Goal: Navigation & Orientation: Understand site structure

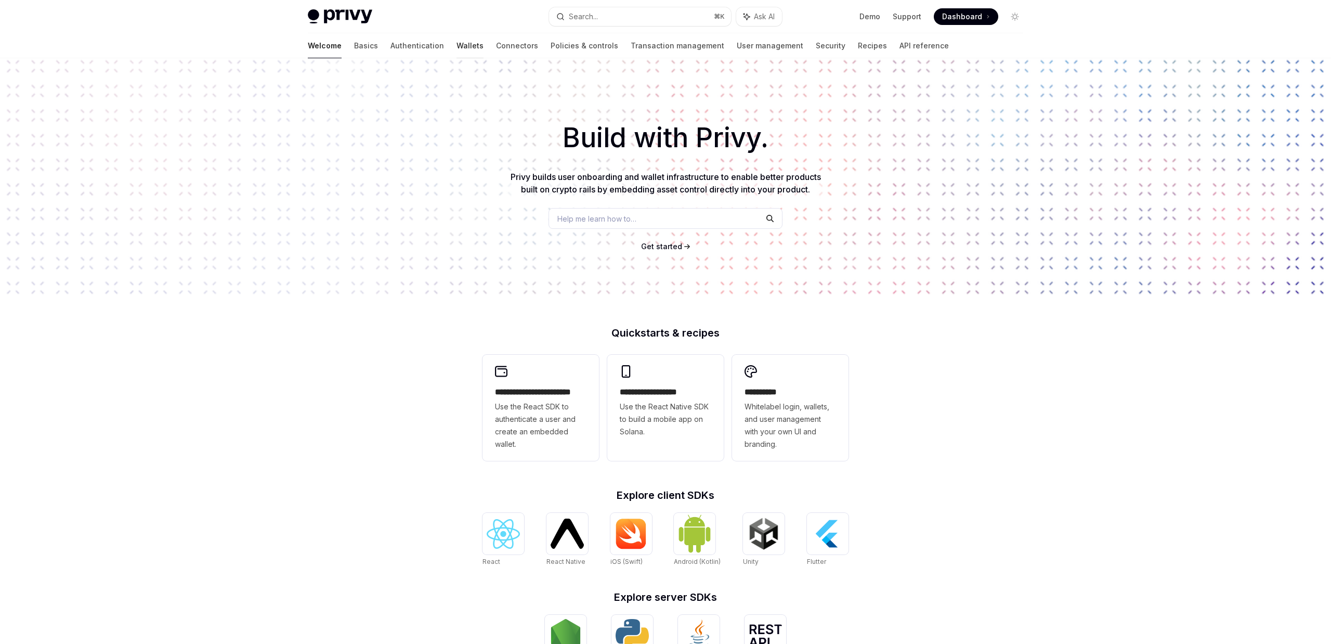
click at [457, 47] on link "Wallets" at bounding box center [470, 45] width 27 height 25
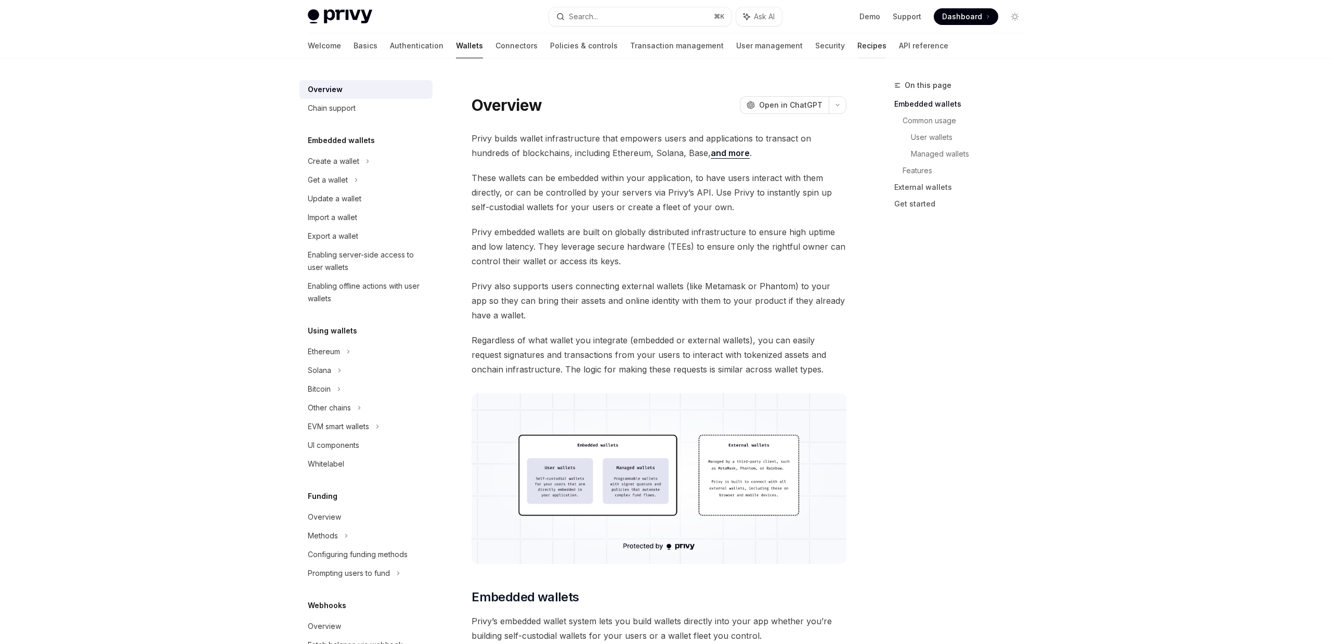
click at [857, 50] on link "Recipes" at bounding box center [871, 45] width 29 height 25
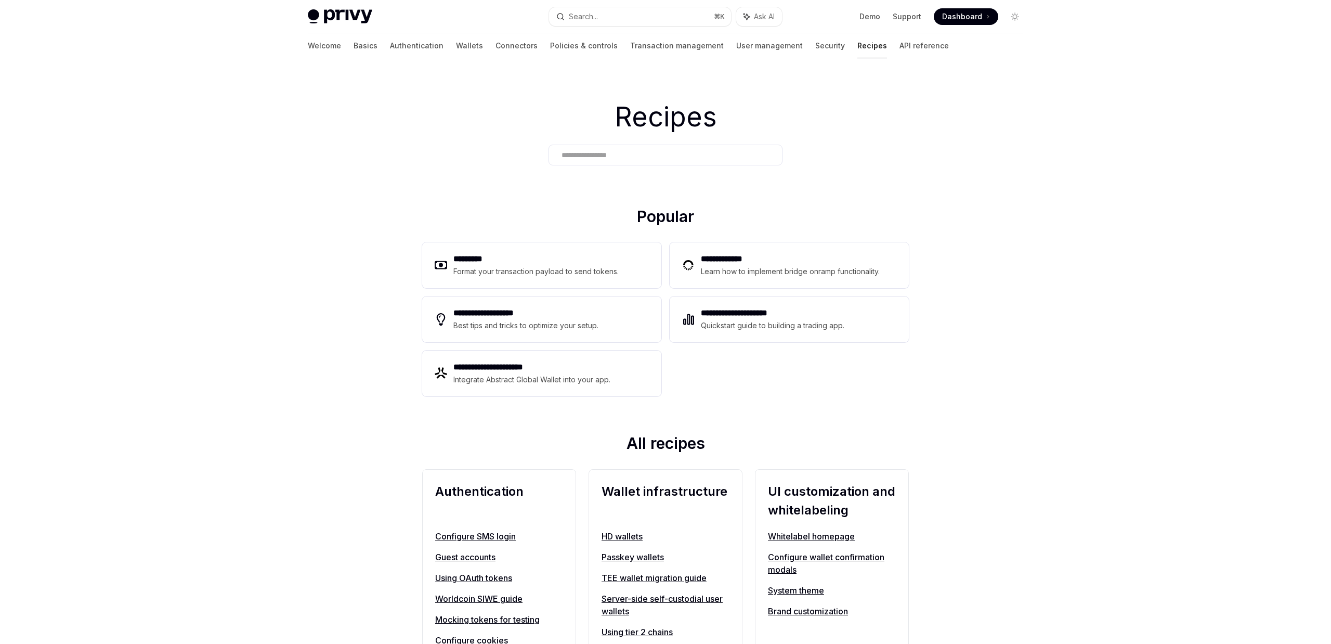
click at [437, 62] on div "Recipes" at bounding box center [665, 132] width 1331 height 149
click at [496, 47] on link "Connectors" at bounding box center [517, 45] width 42 height 25
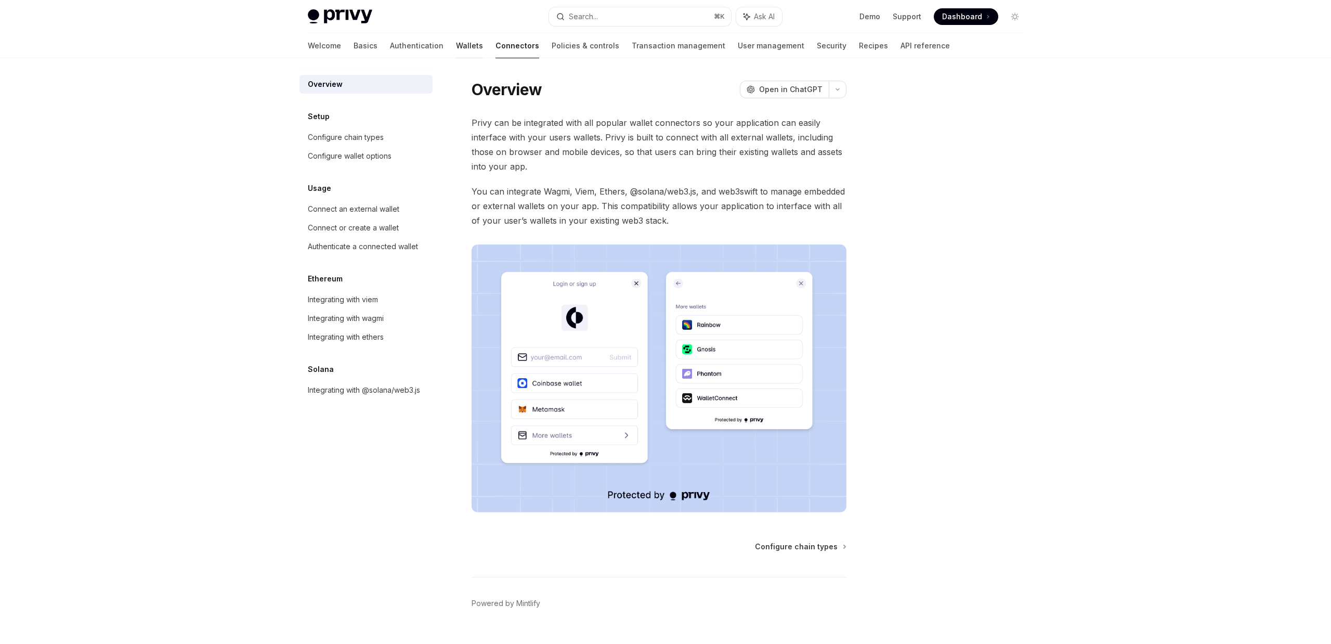
click at [456, 48] on link "Wallets" at bounding box center [469, 45] width 27 height 25
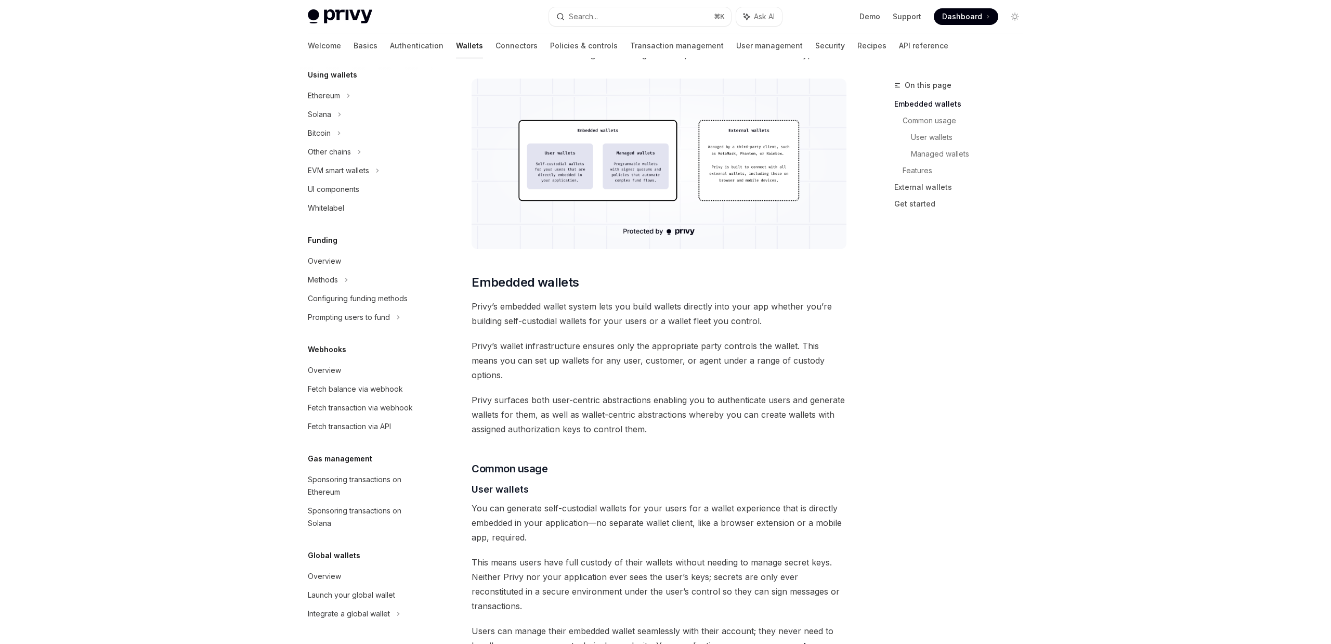
scroll to position [327, 0]
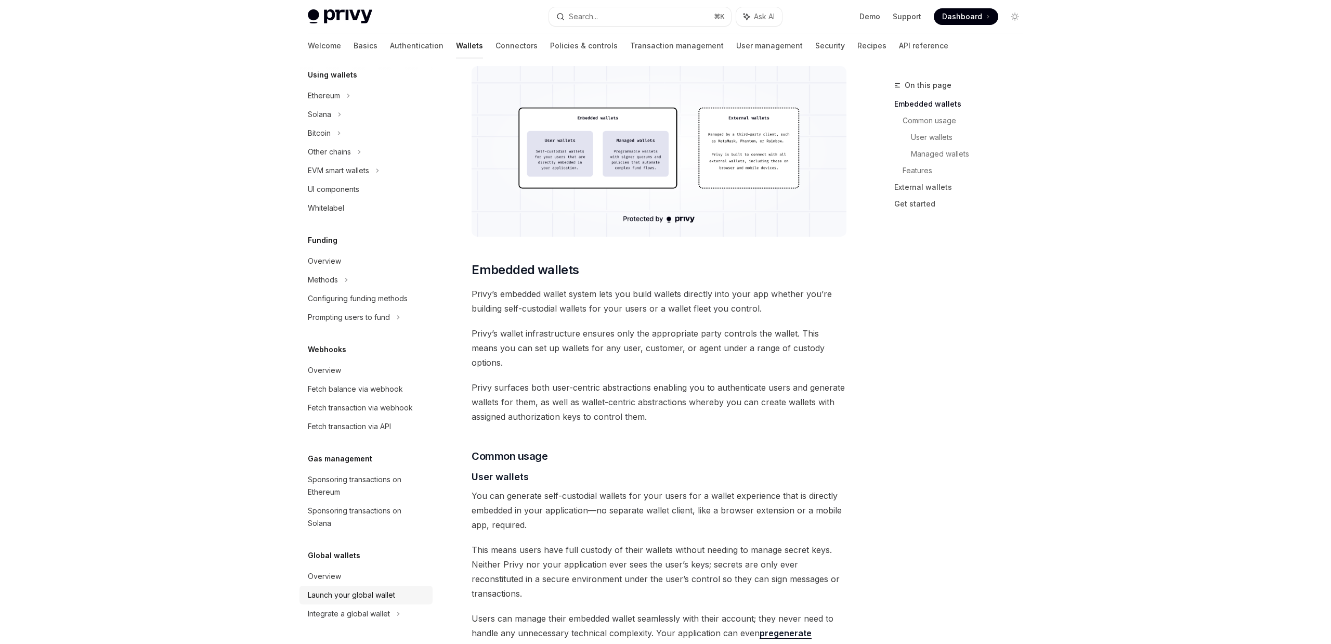
click at [371, 596] on div "Launch your global wallet" at bounding box center [351, 595] width 87 height 12
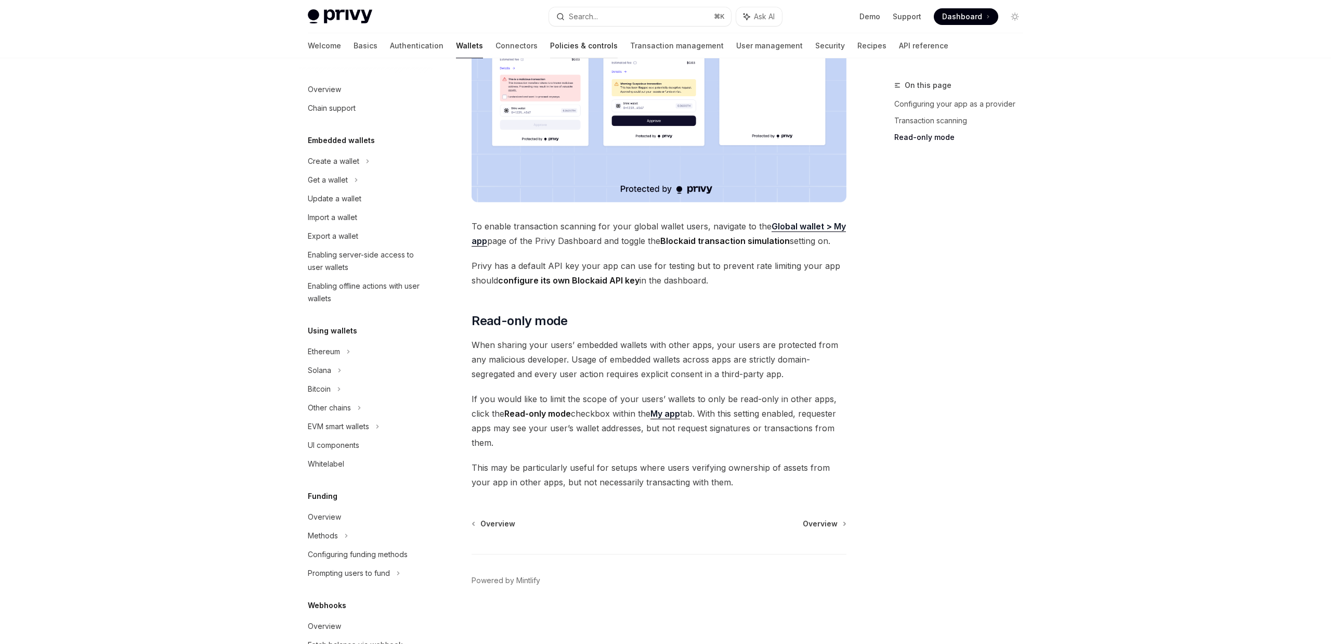
click at [550, 47] on link "Policies & controls" at bounding box center [584, 45] width 68 height 25
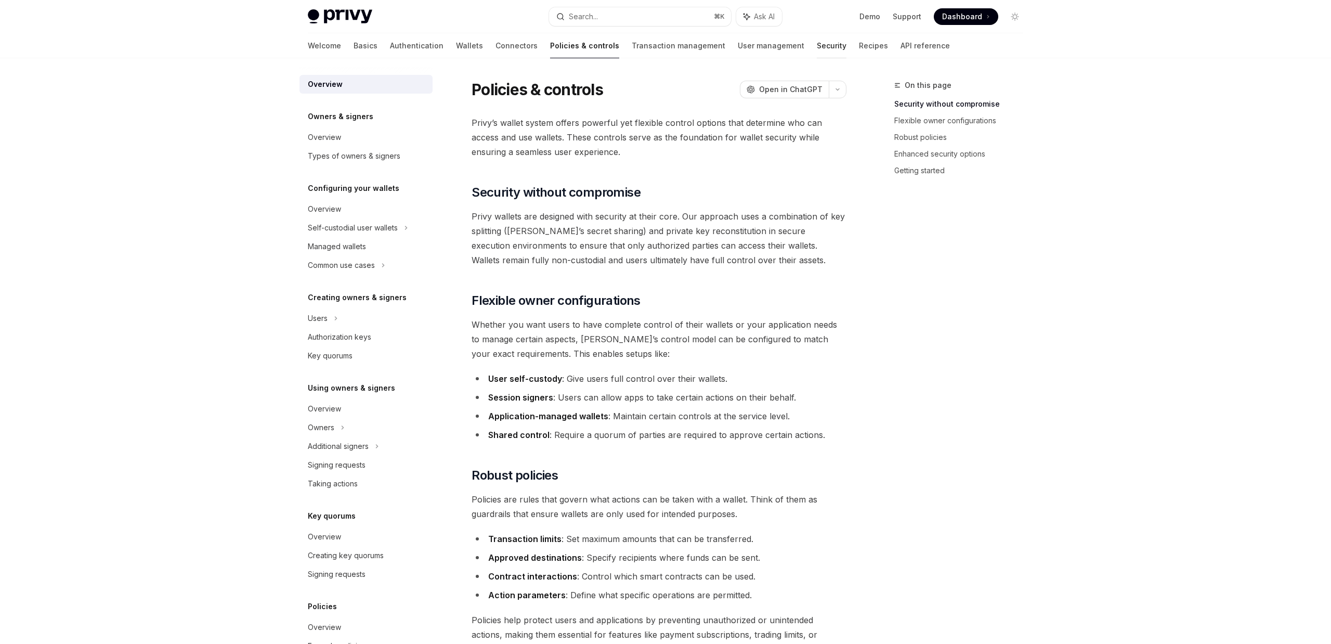
click at [817, 43] on link "Security" at bounding box center [832, 45] width 30 height 25
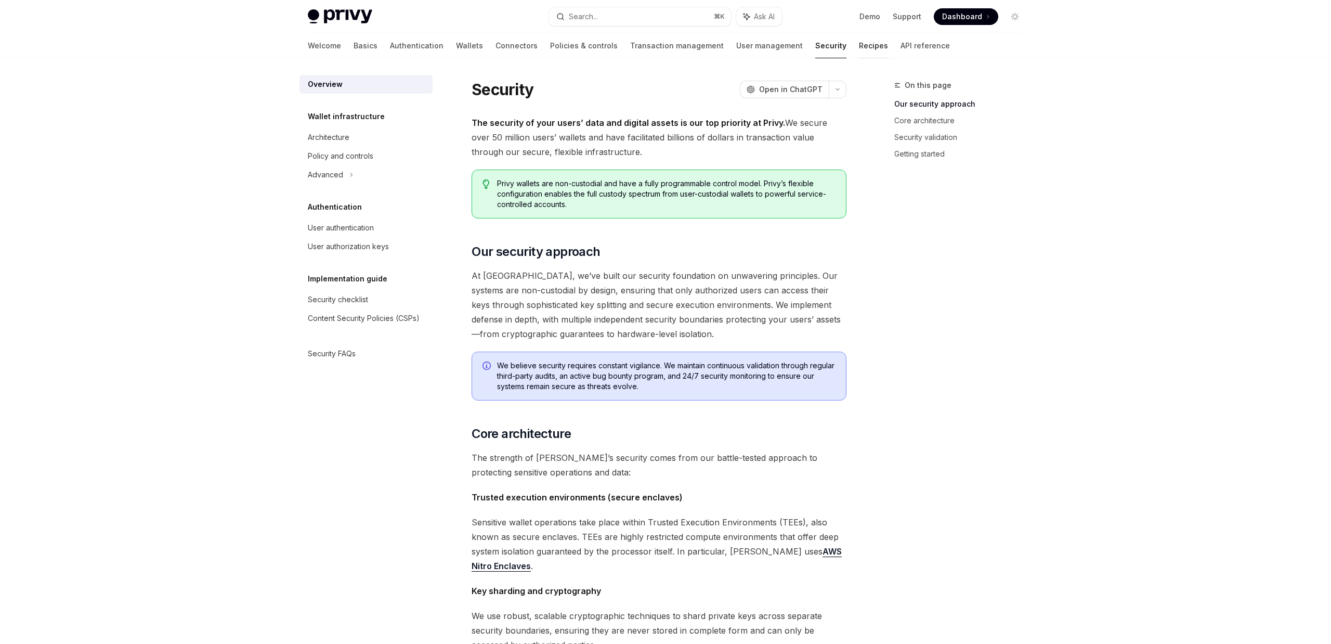
click at [859, 46] on link "Recipes" at bounding box center [873, 45] width 29 height 25
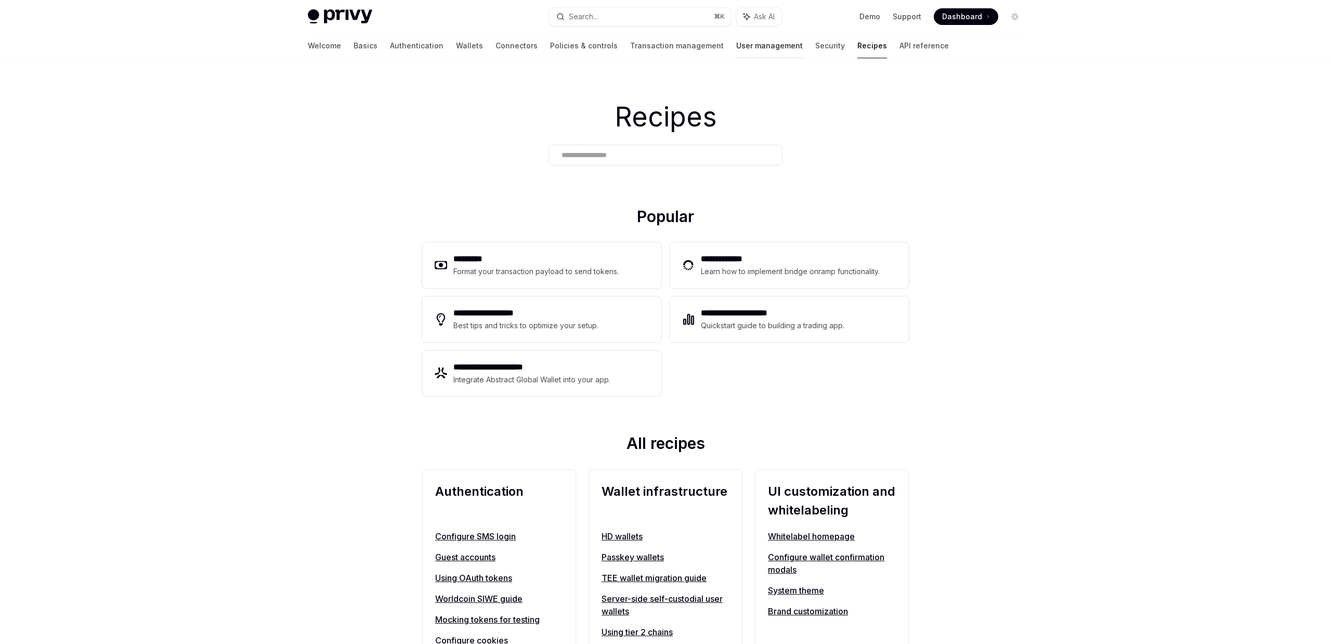
click at [736, 48] on link "User management" at bounding box center [769, 45] width 67 height 25
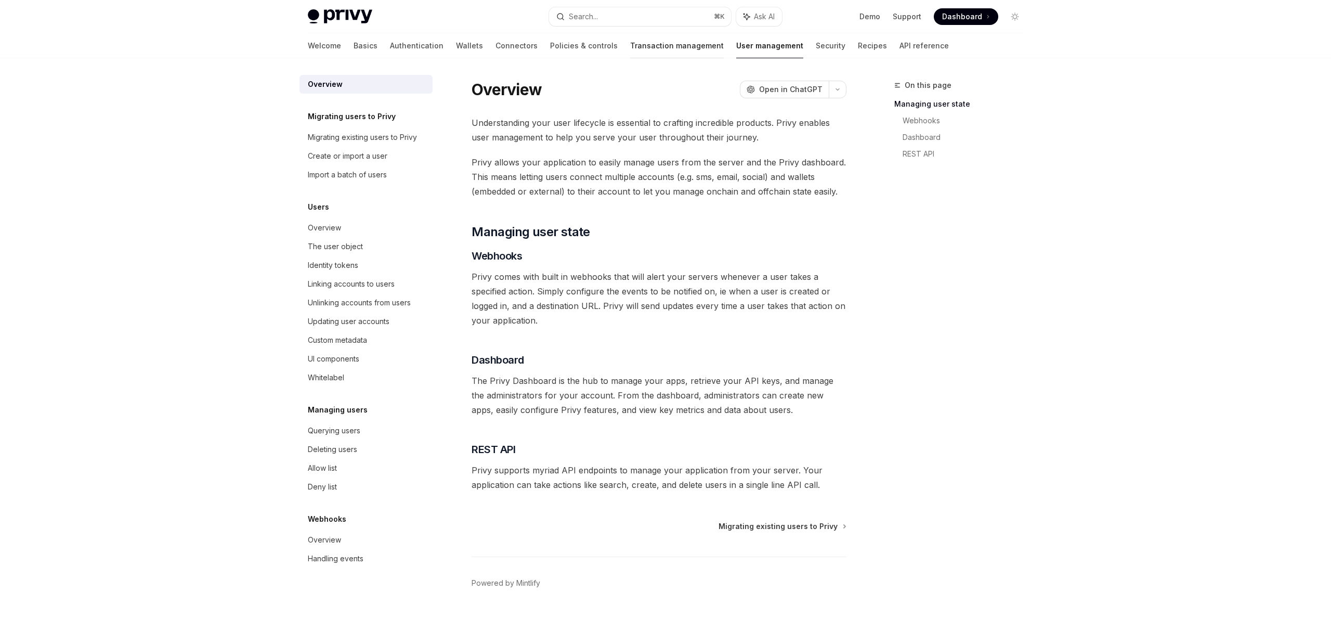
click at [630, 45] on link "Transaction management" at bounding box center [677, 45] width 94 height 25
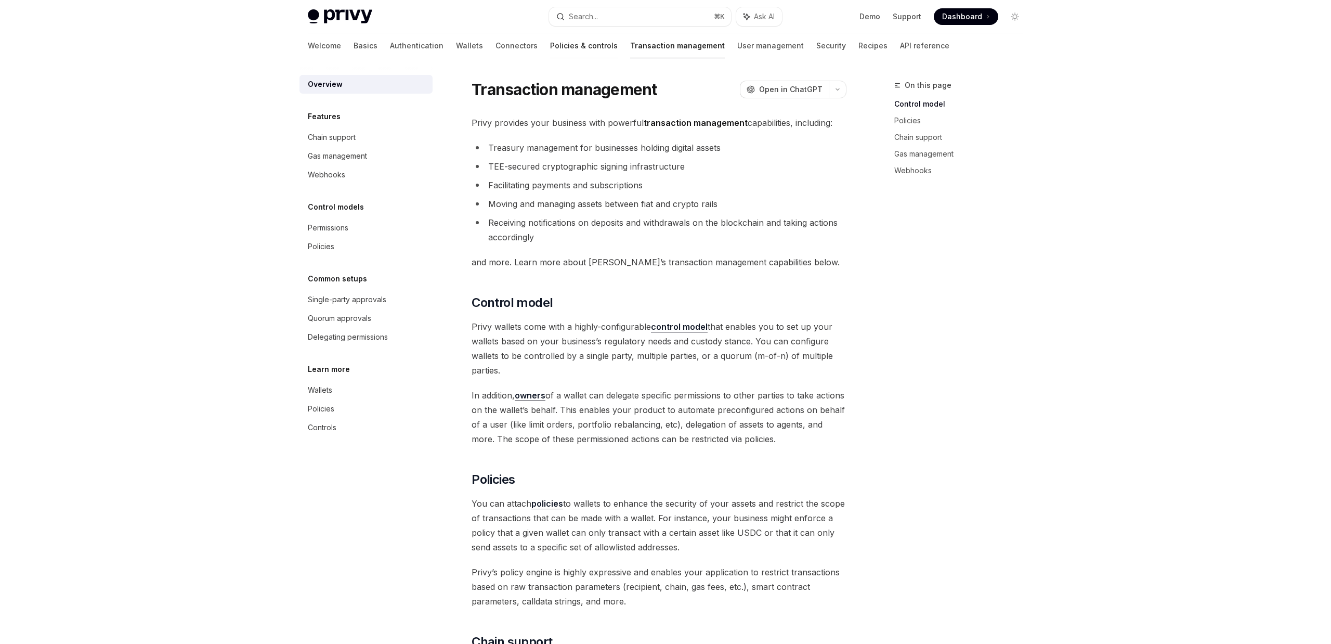
click at [550, 40] on link "Policies & controls" at bounding box center [584, 45] width 68 height 25
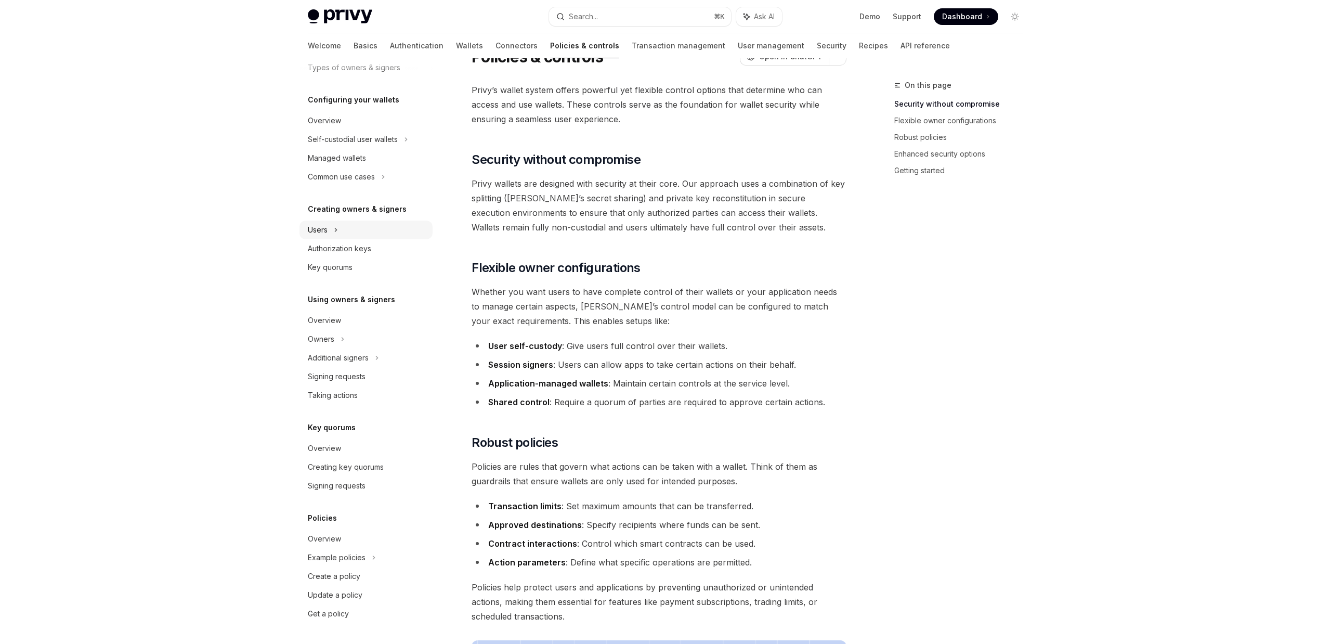
scroll to position [45, 0]
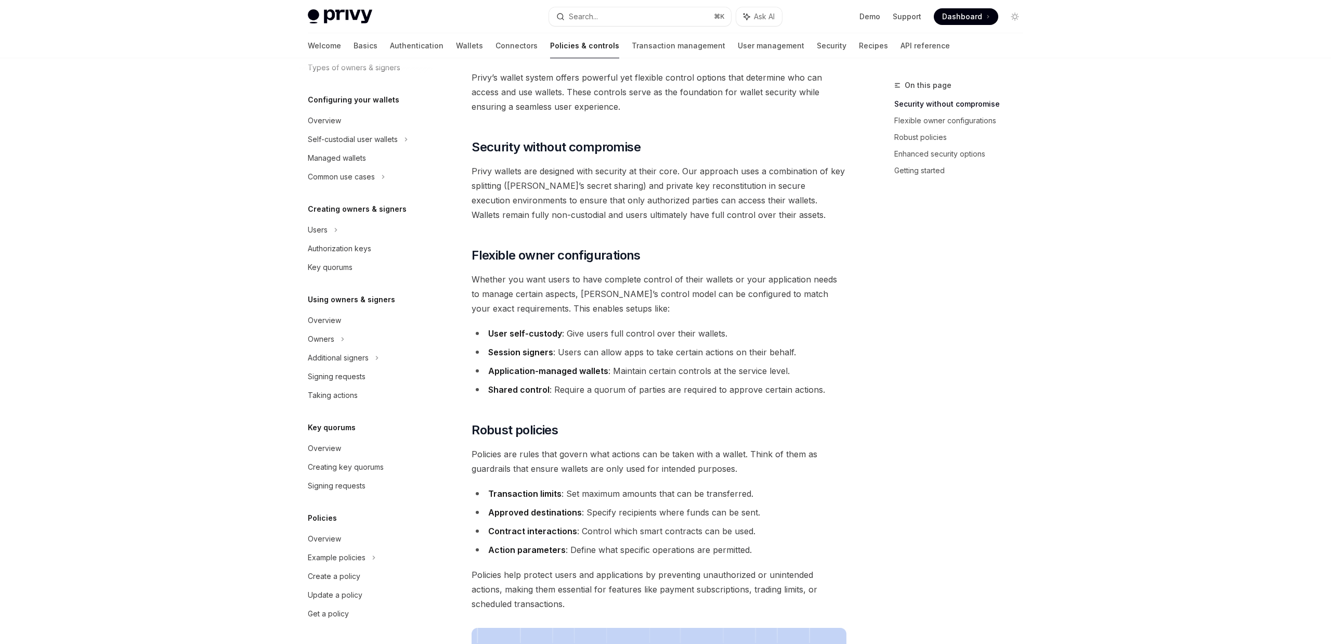
click at [336, 22] on img at bounding box center [340, 16] width 64 height 15
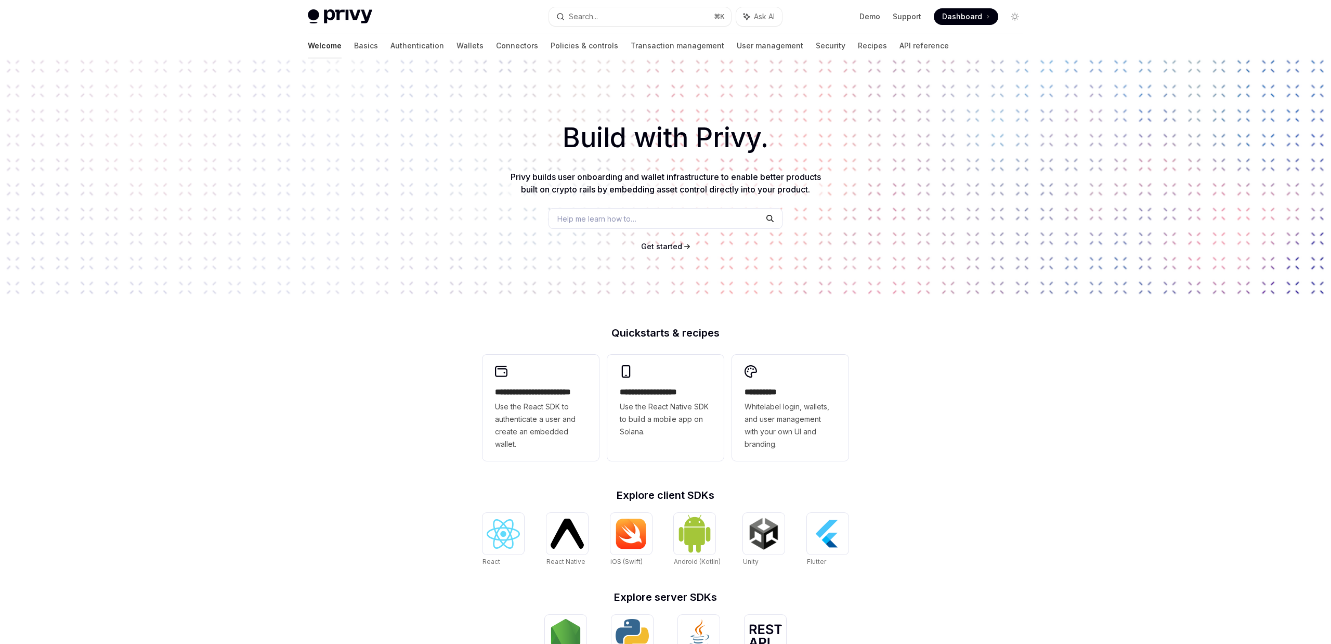
click at [345, 8] on div "Privy Docs home page Search... ⌘ K Ask AI Demo Support Dashboard Dashboard Sear…" at bounding box center [666, 16] width 716 height 33
click at [345, 17] on img at bounding box center [340, 16] width 64 height 15
click at [357, 11] on img at bounding box center [340, 16] width 64 height 15
type textarea "*"
